Goal: Task Accomplishment & Management: Complete application form

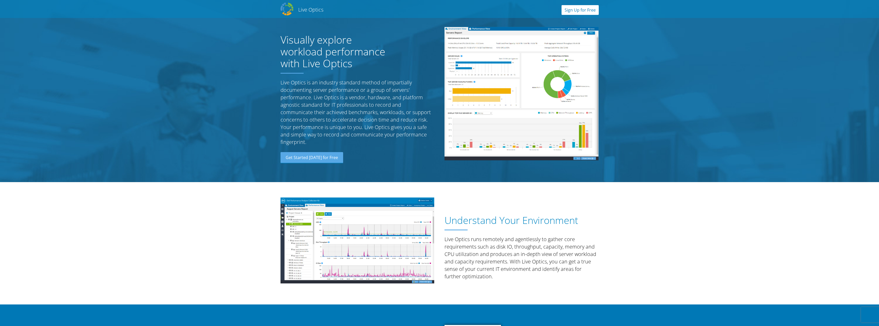
click at [573, 10] on link "Sign Up for Free" at bounding box center [579, 10] width 37 height 10
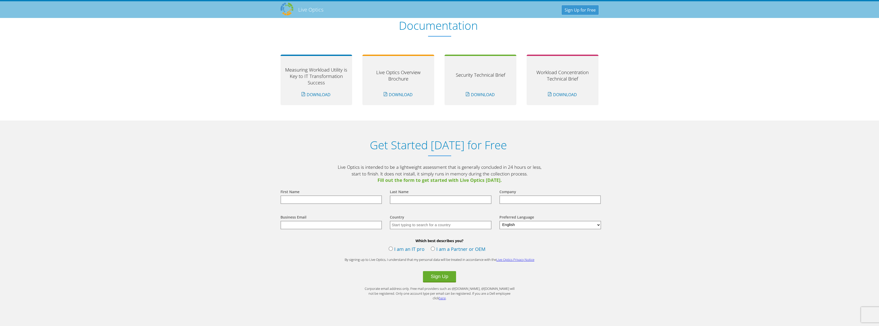
scroll to position [527, 0]
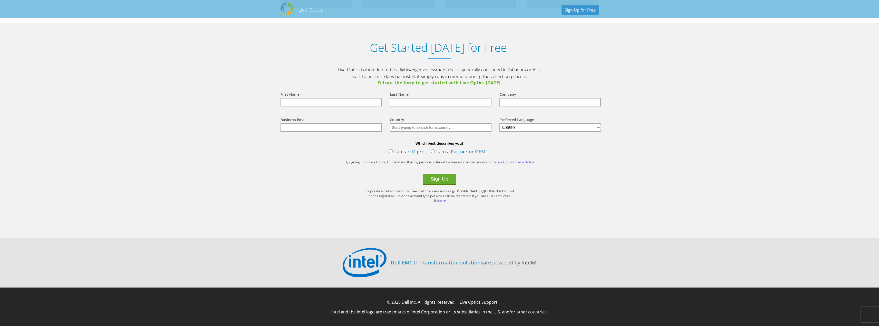
click at [323, 106] on input "text" at bounding box center [331, 102] width 102 height 8
type input "Diego"
type input "Gracilieri"
type input "Colombia"
click at [351, 130] on input "text" at bounding box center [331, 127] width 102 height 8
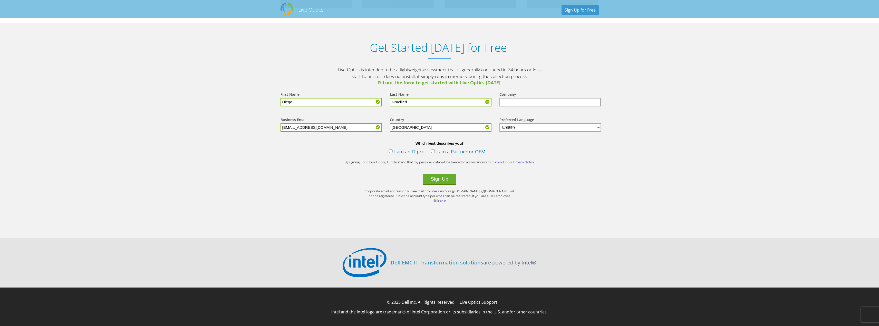
type input "diego.gracilieri@softwareone.com"
click at [531, 102] on input "text" at bounding box center [550, 102] width 102 height 8
type input "Softwareone"
click at [430, 154] on div "Which best describes you? I am an IT pro I am a Partner or OEM" at bounding box center [439, 149] width 328 height 16
click at [433, 154] on label "I am a Partner or OEM" at bounding box center [458, 152] width 55 height 8
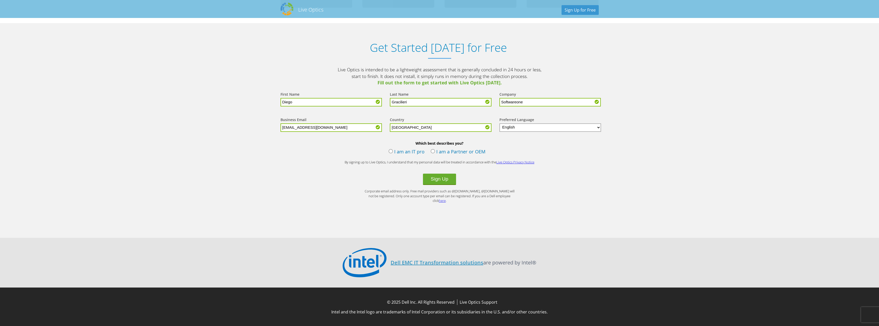
click at [0, 0] on input "I am a Partner or OEM" at bounding box center [0, 0] width 0 height 0
click at [389, 155] on label "I am an IT pro" at bounding box center [406, 152] width 36 height 8
click at [0, 0] on input "I am an IT pro" at bounding box center [0, 0] width 0 height 0
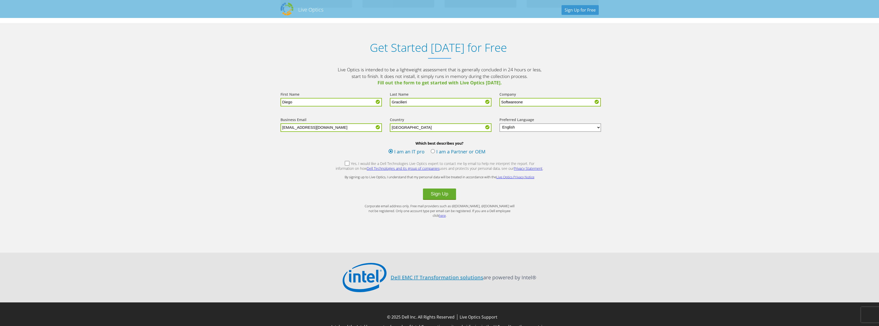
click at [338, 167] on label "Yes, I would like a Dell Technologies Live Optics expert to contact me by email…" at bounding box center [439, 166] width 208 height 11
click at [0, 0] on input "Yes, I would like a Dell Technologies Live Optics expert to contact me by email…" at bounding box center [0, 0] width 0 height 0
click at [437, 198] on button "Sign Up" at bounding box center [439, 194] width 33 height 11
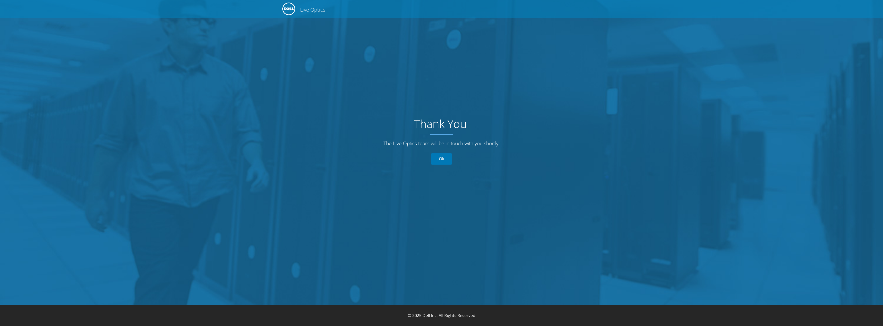
drag, startPoint x: 0, startPoint y: 0, endPoint x: 444, endPoint y: 161, distance: 472.2
click at [444, 161] on link "Ok" at bounding box center [441, 158] width 21 height 11
